Goal: Task Accomplishment & Management: Manage account settings

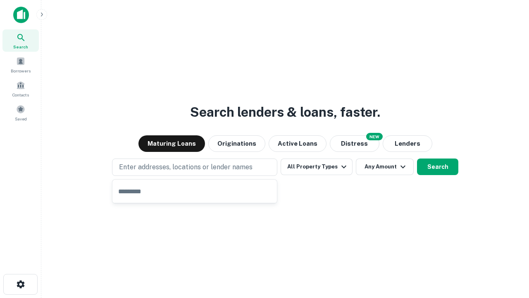
type input "**********"
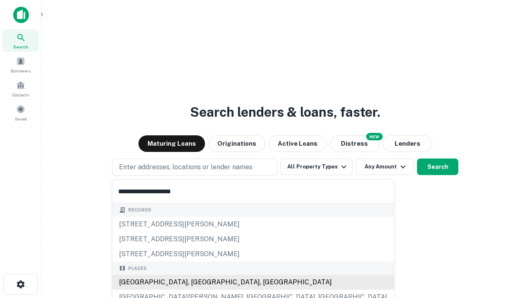
click at [198, 282] on div "[GEOGRAPHIC_DATA], [GEOGRAPHIC_DATA], [GEOGRAPHIC_DATA]" at bounding box center [252, 281] width 281 height 15
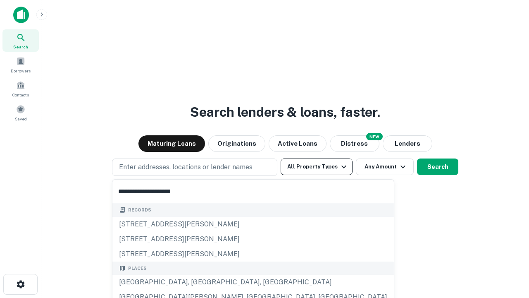
click at [317, 167] on button "All Property Types" at bounding box center [317, 166] width 72 height 17
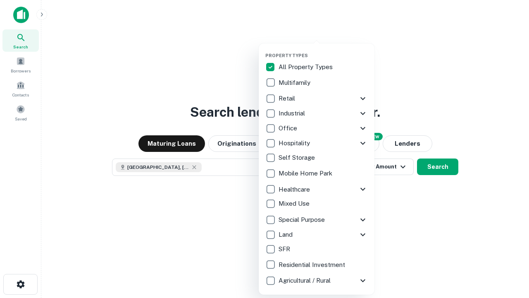
click at [323, 50] on button "button" at bounding box center [323, 50] width 116 height 0
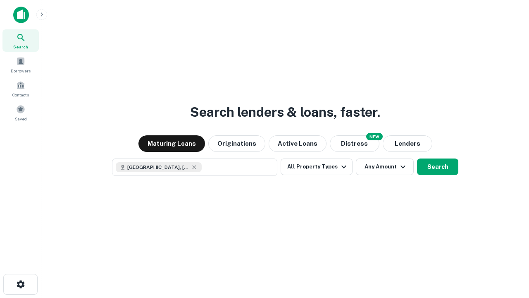
scroll to position [13, 0]
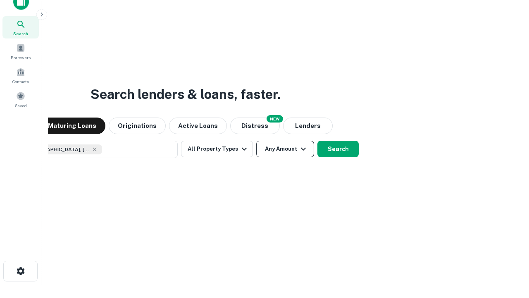
click at [256, 141] on button "Any Amount" at bounding box center [285, 149] width 58 height 17
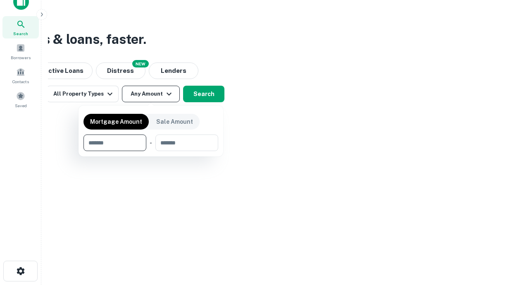
type input "*******"
click at [151, 151] on button "button" at bounding box center [150, 151] width 135 height 0
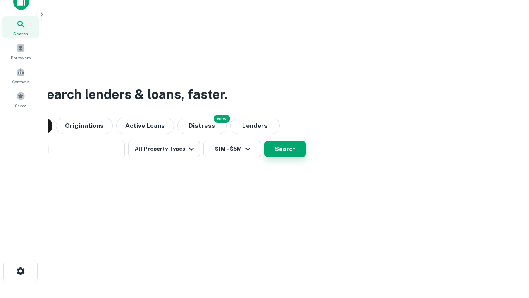
click at [265, 141] on button "Search" at bounding box center [285, 149] width 41 height 17
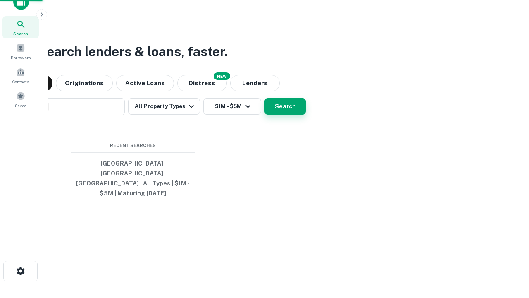
scroll to position [27, 234]
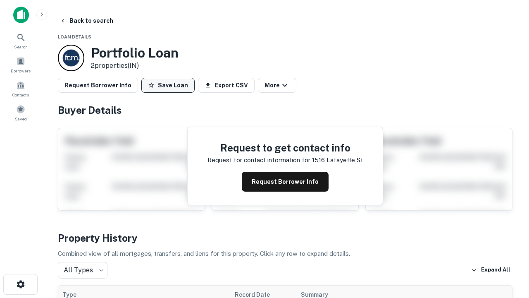
click at [168, 85] on button "Save Loan" at bounding box center [167, 85] width 53 height 15
click at [170, 85] on button "Loan Saved" at bounding box center [169, 85] width 57 height 15
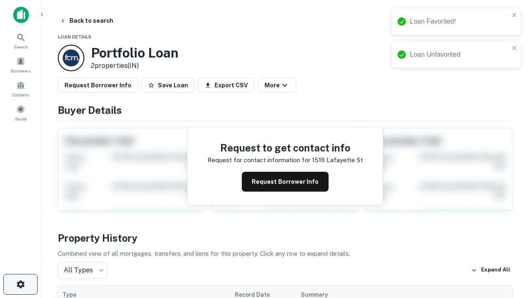
click at [20, 284] on icon "button" at bounding box center [21, 284] width 10 height 10
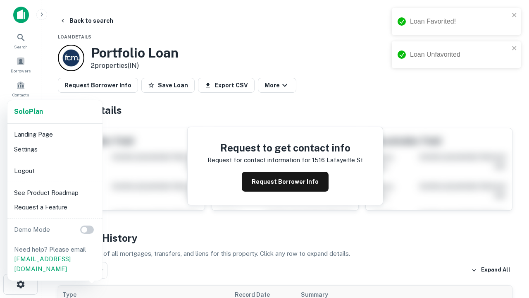
click at [55, 170] on li "Logout" at bounding box center [55, 170] width 88 height 15
